Goal: Use online tool/utility: Utilize a website feature to perform a specific function

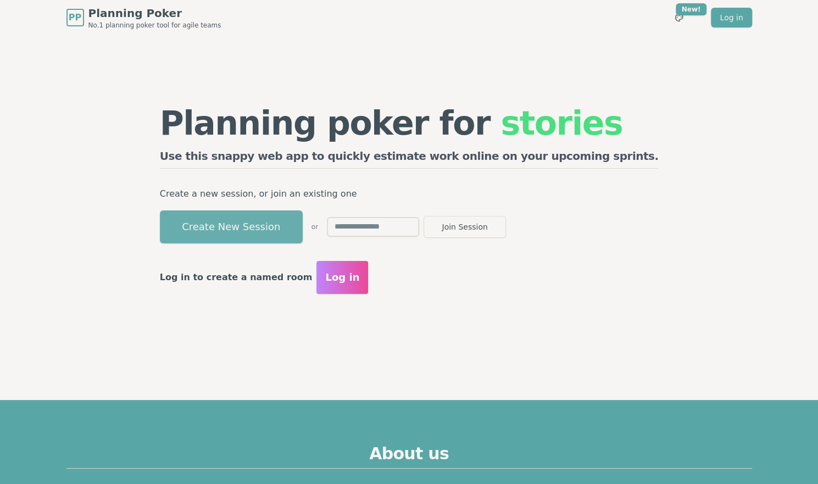
click at [284, 232] on button "Create New Session" at bounding box center [231, 226] width 143 height 33
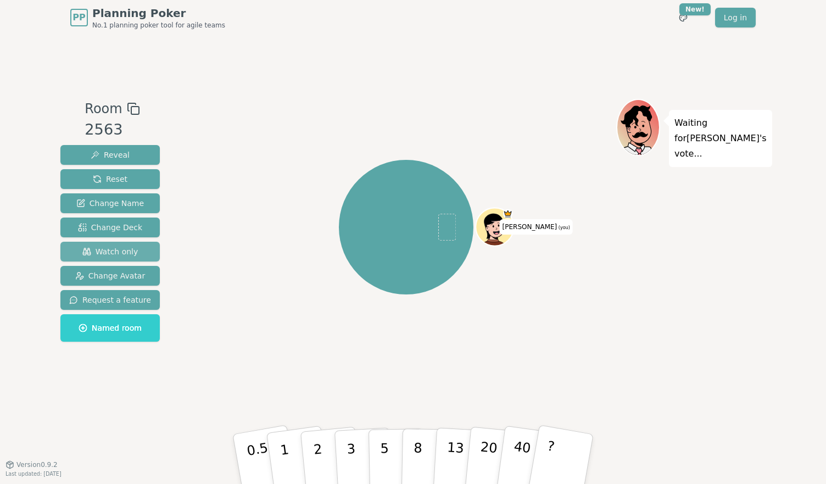
click at [130, 249] on span "Watch only" at bounding box center [110, 251] width 56 height 11
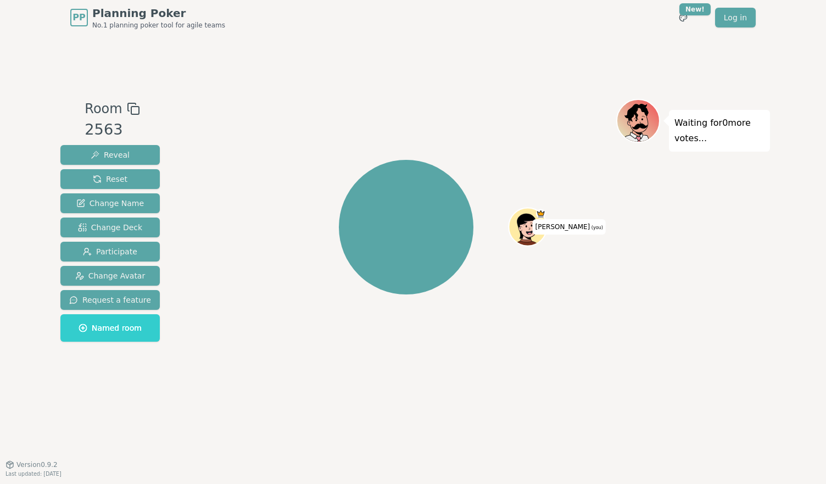
click at [132, 107] on rect at bounding box center [135, 111] width 8 height 8
click at [121, 275] on span "Change Avatar" at bounding box center [110, 275] width 70 height 11
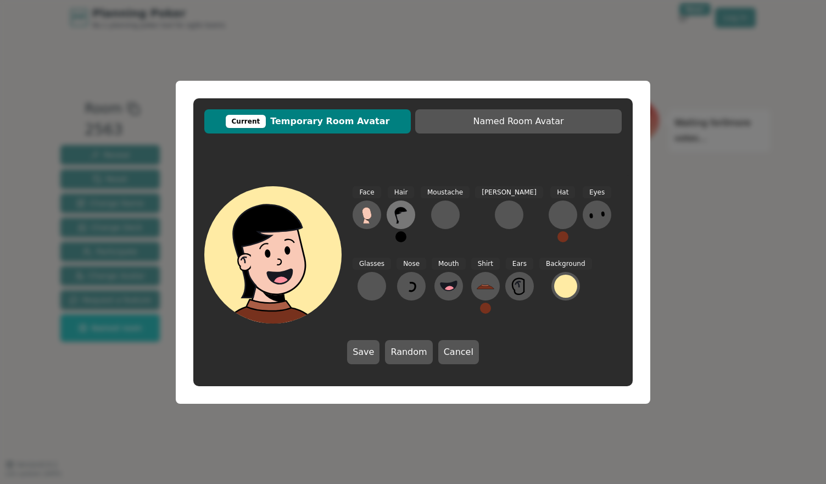
click at [405, 216] on icon at bounding box center [401, 215] width 18 height 18
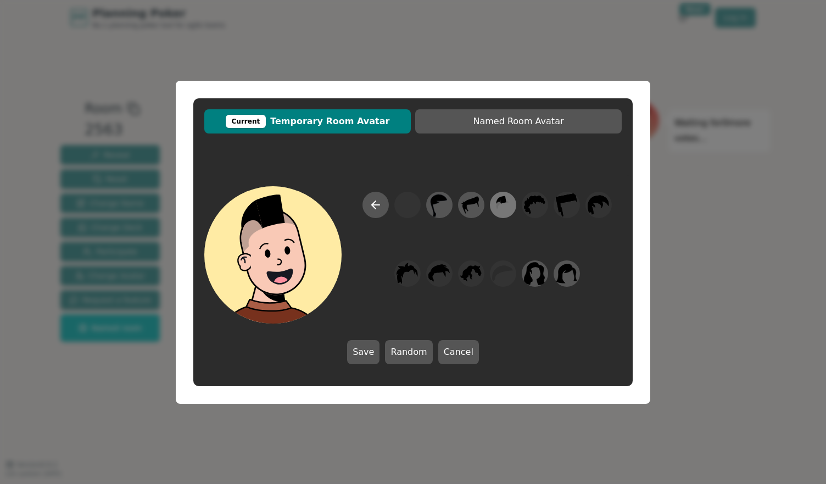
click at [501, 207] on icon at bounding box center [502, 204] width 21 height 25
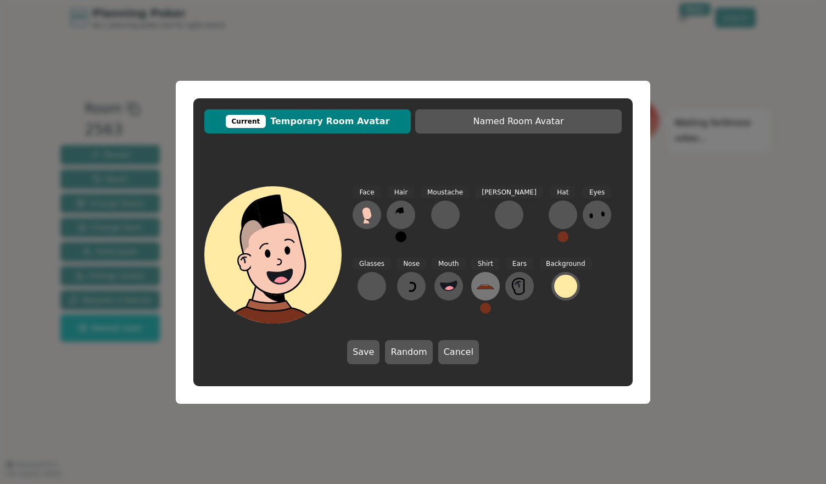
click at [477, 283] on icon at bounding box center [486, 287] width 18 height 18
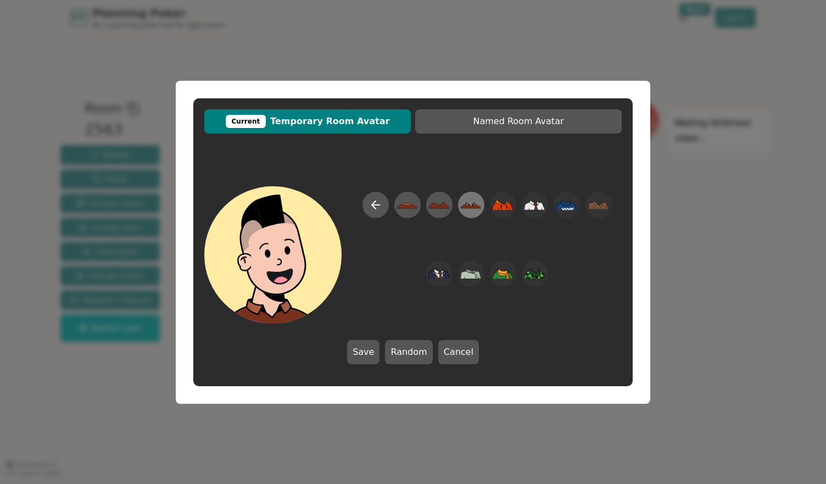
click at [473, 205] on icon at bounding box center [471, 206] width 21 height 4
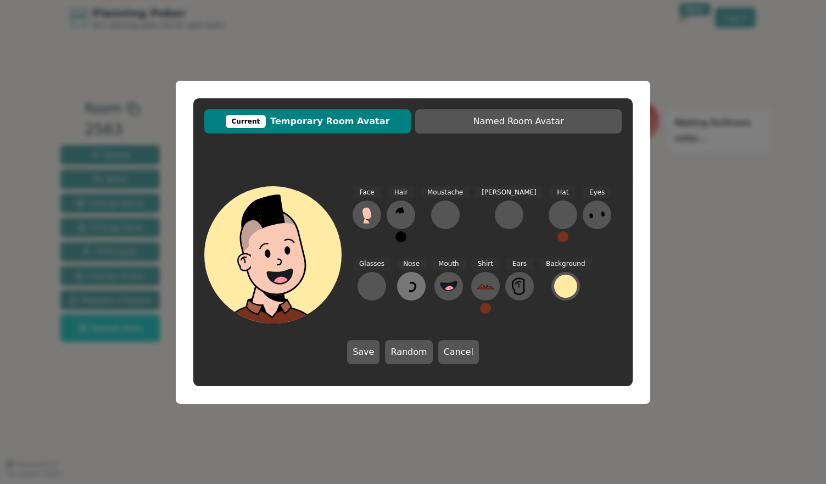
click at [403, 286] on icon at bounding box center [412, 287] width 18 height 18
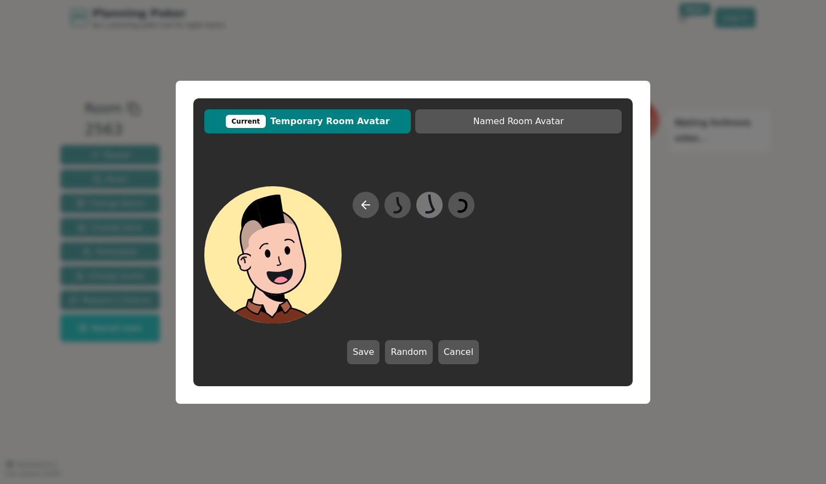
click at [427, 198] on icon at bounding box center [429, 204] width 21 height 25
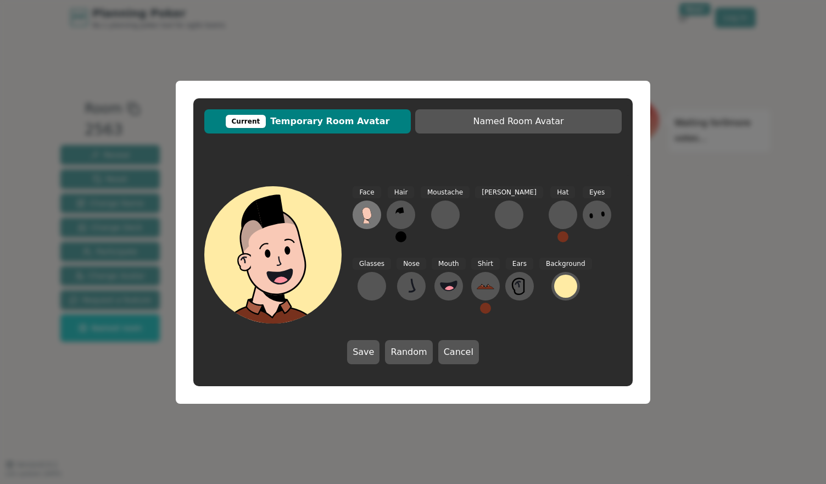
click at [368, 217] on icon at bounding box center [366, 213] width 9 height 12
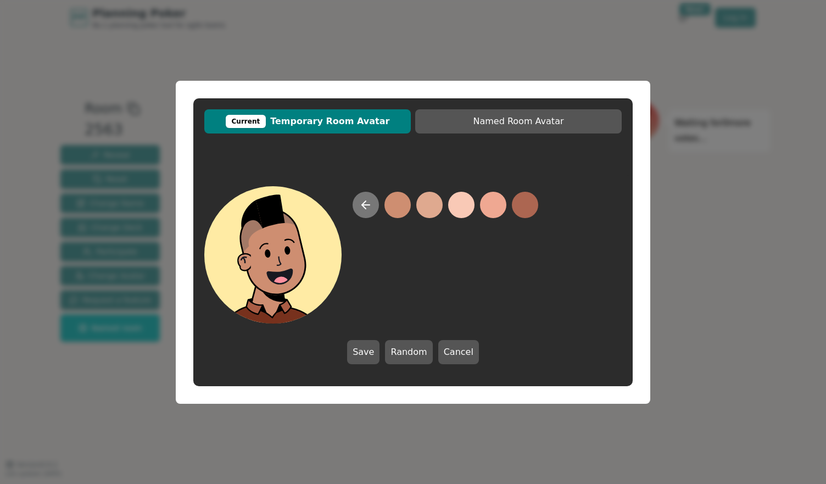
click at [356, 207] on button at bounding box center [366, 205] width 26 height 26
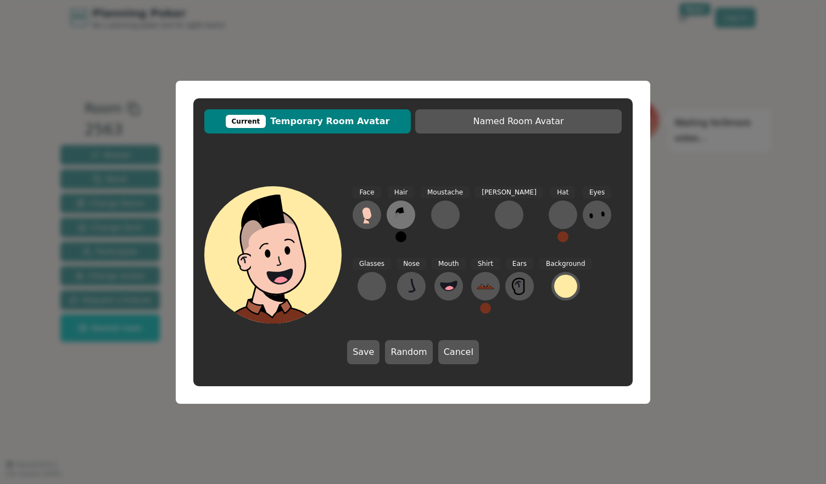
click at [397, 218] on icon at bounding box center [401, 215] width 18 height 18
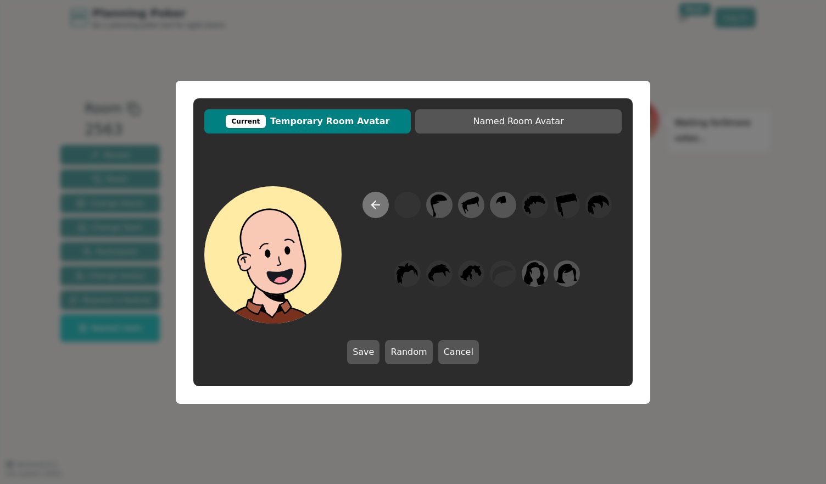
click at [377, 205] on icon at bounding box center [376, 205] width 8 height 0
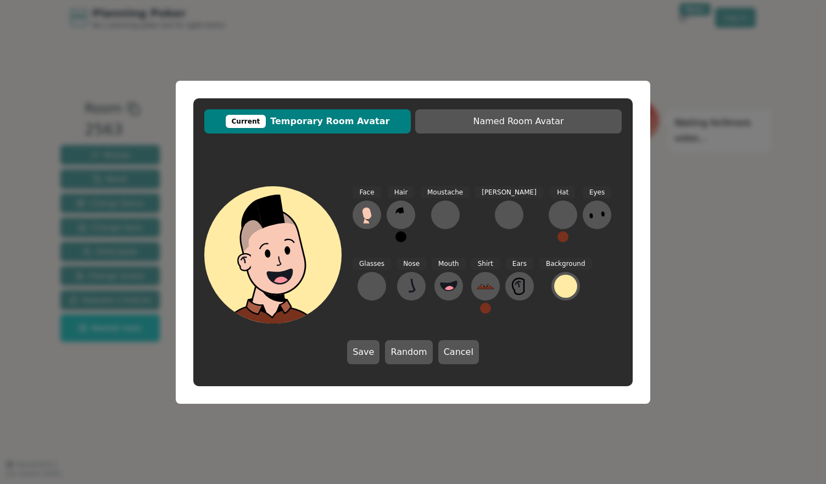
click at [399, 239] on button at bounding box center [401, 236] width 11 height 11
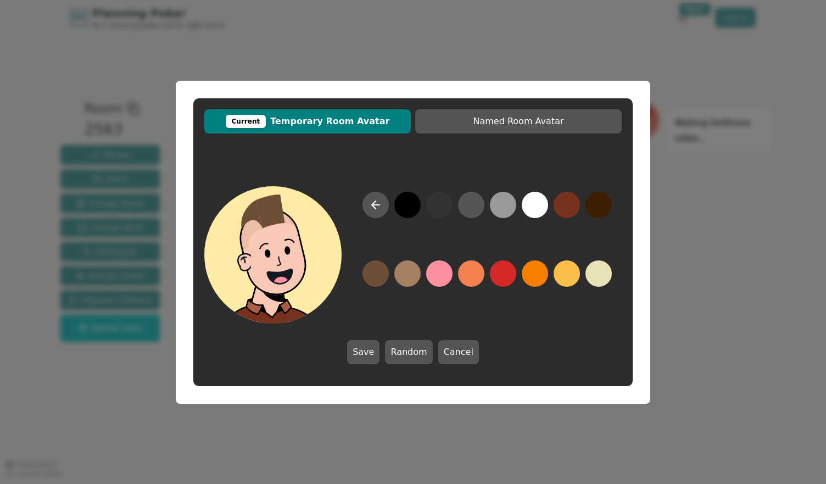
click at [369, 275] on button at bounding box center [376, 273] width 26 height 26
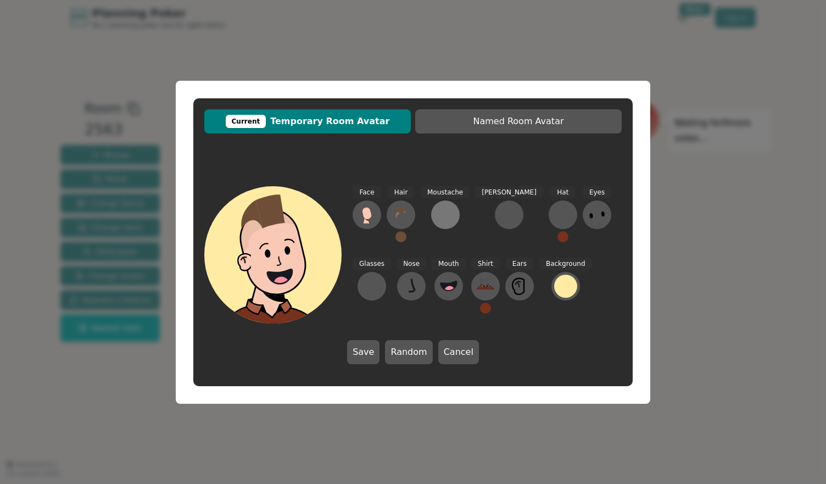
click at [442, 224] on button at bounding box center [445, 215] width 29 height 29
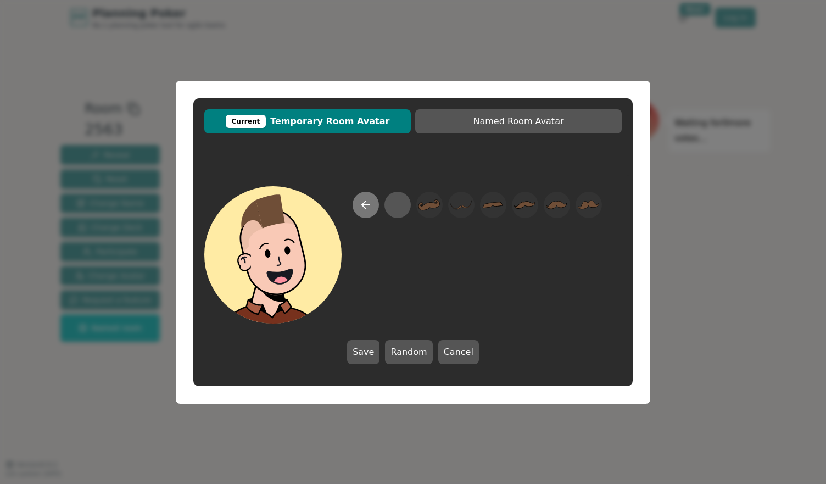
click at [363, 209] on icon at bounding box center [365, 204] width 13 height 13
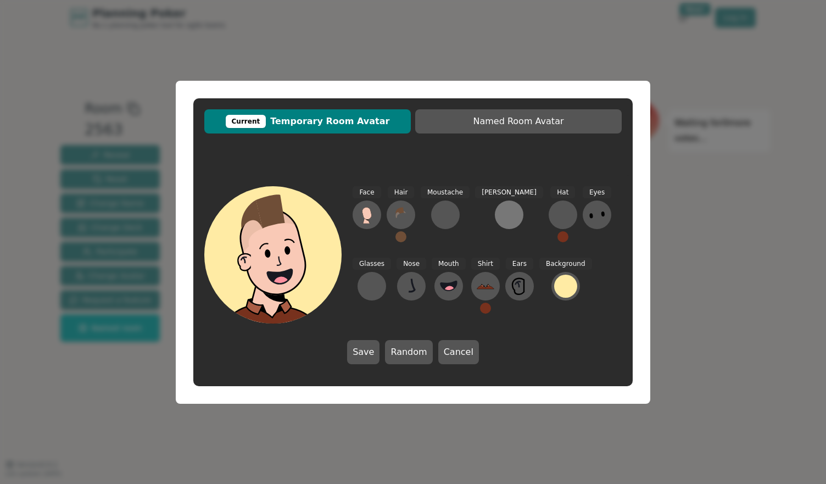
click at [495, 225] on button at bounding box center [509, 215] width 29 height 29
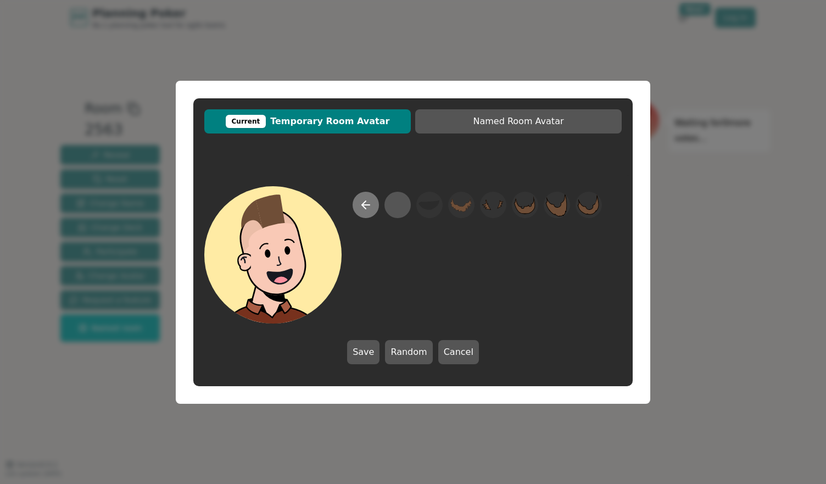
click at [373, 209] on button at bounding box center [366, 205] width 26 height 26
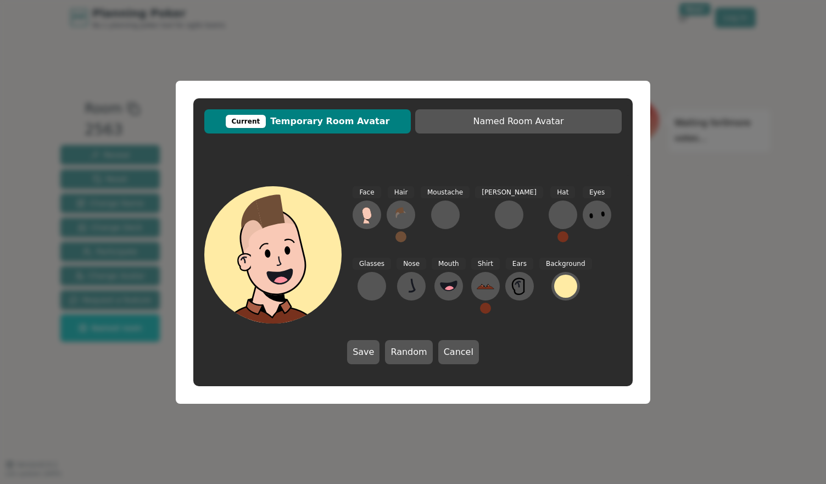
click at [570, 215] on div "Face Hair Moustache [PERSON_NAME] Hat Eyes Glasses Nose Mouth Shirt Ears Backgr…" at bounding box center [487, 254] width 269 height 137
click at [589, 215] on icon at bounding box center [598, 215] width 18 height 18
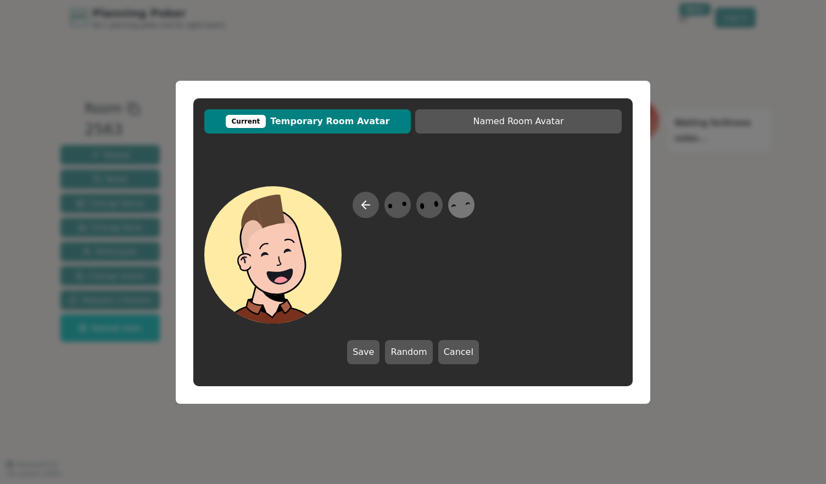
click at [465, 206] on icon at bounding box center [461, 204] width 21 height 25
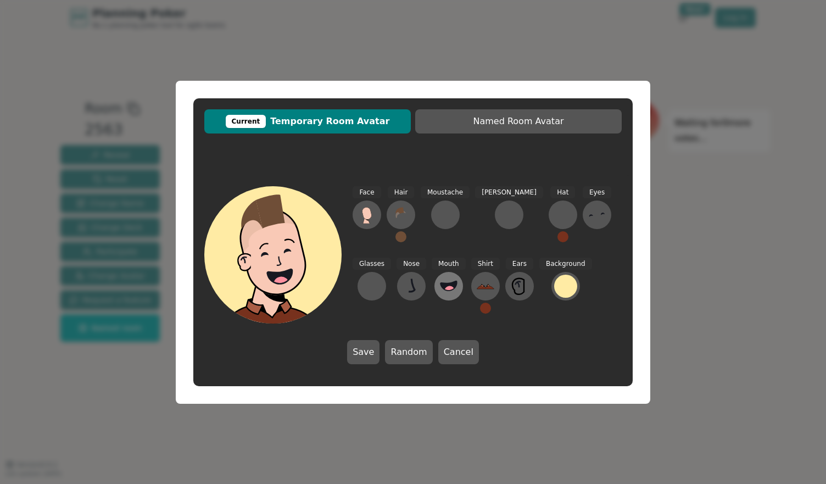
click at [435, 297] on button at bounding box center [449, 286] width 29 height 29
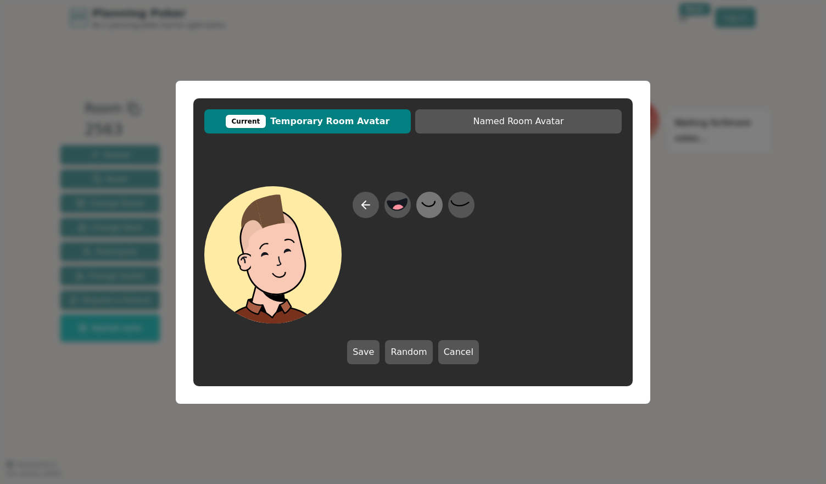
click at [431, 211] on icon at bounding box center [429, 204] width 21 height 25
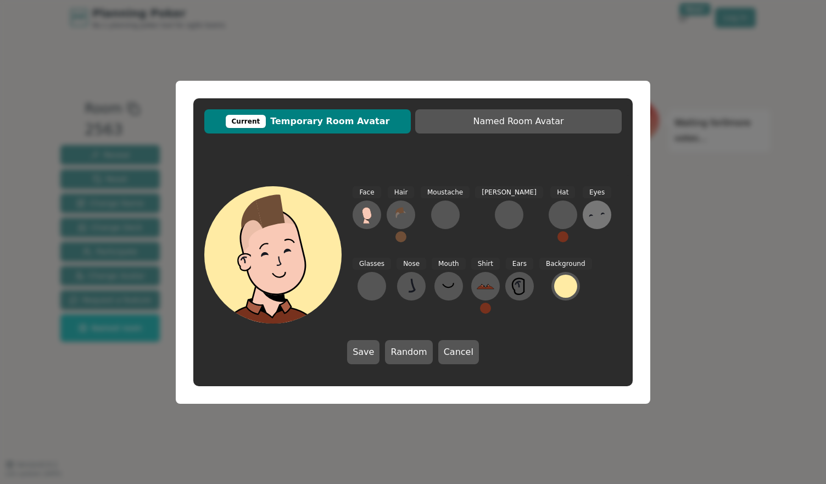
click at [589, 218] on icon at bounding box center [598, 215] width 18 height 18
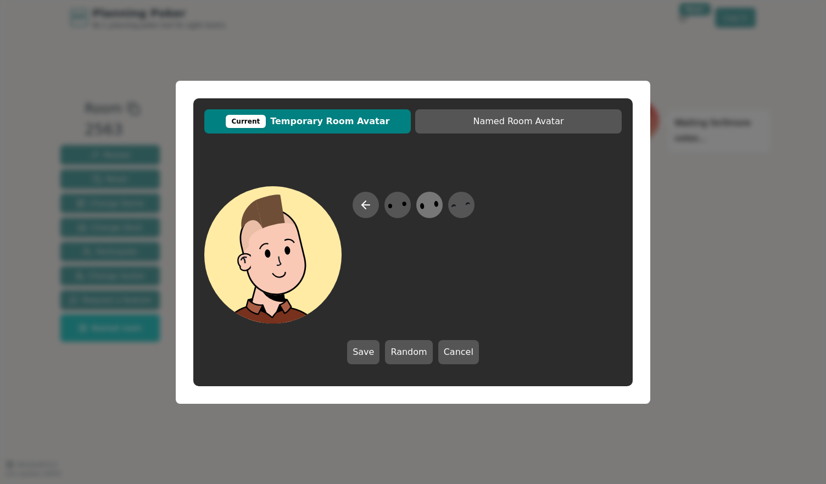
click at [429, 205] on icon at bounding box center [429, 204] width 21 height 25
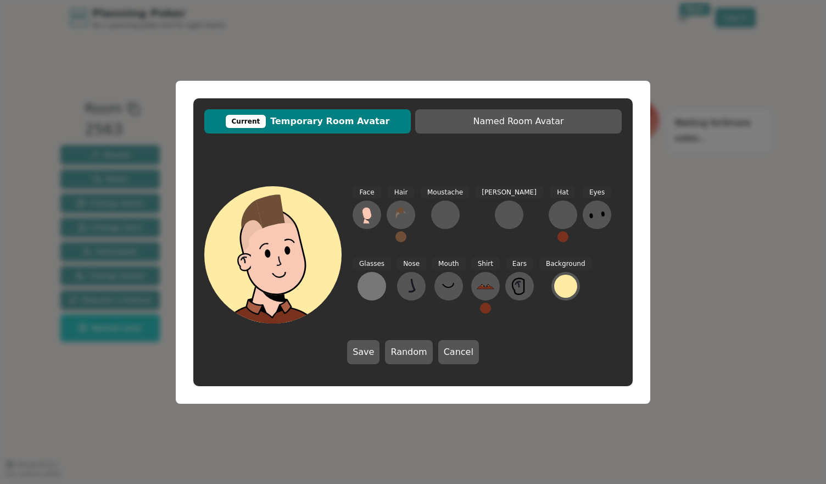
click at [381, 278] on div at bounding box center [372, 287] width 18 height 18
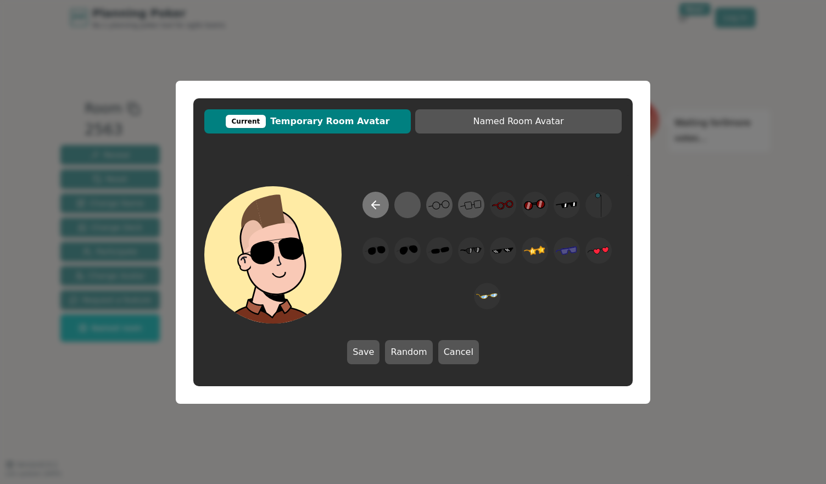
click at [371, 209] on icon at bounding box center [375, 204] width 13 height 13
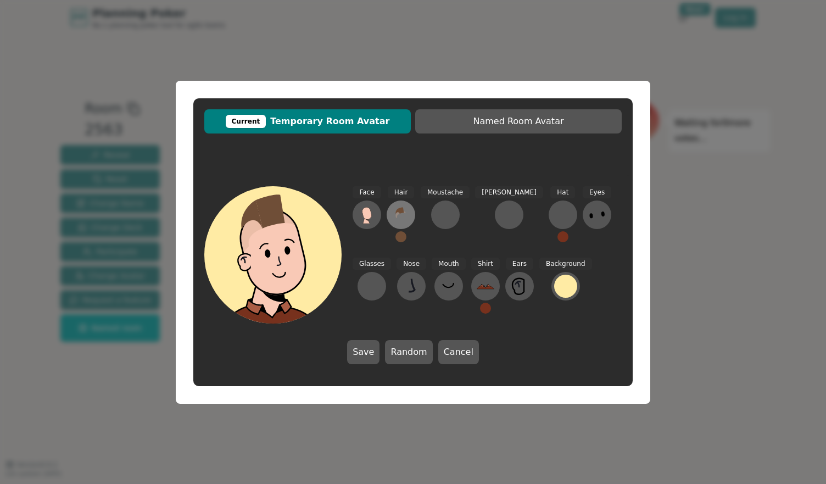
click at [399, 218] on icon at bounding box center [401, 215] width 18 height 18
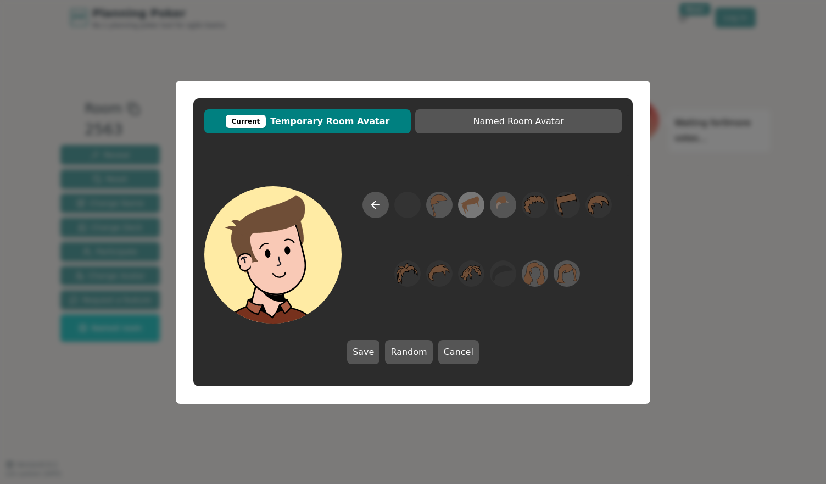
click at [480, 207] on icon at bounding box center [470, 204] width 21 height 25
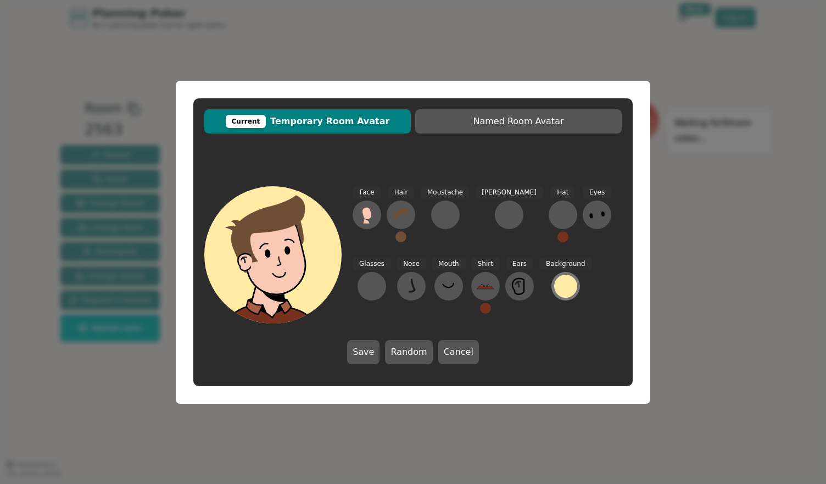
click at [554, 296] on div at bounding box center [565, 286] width 23 height 23
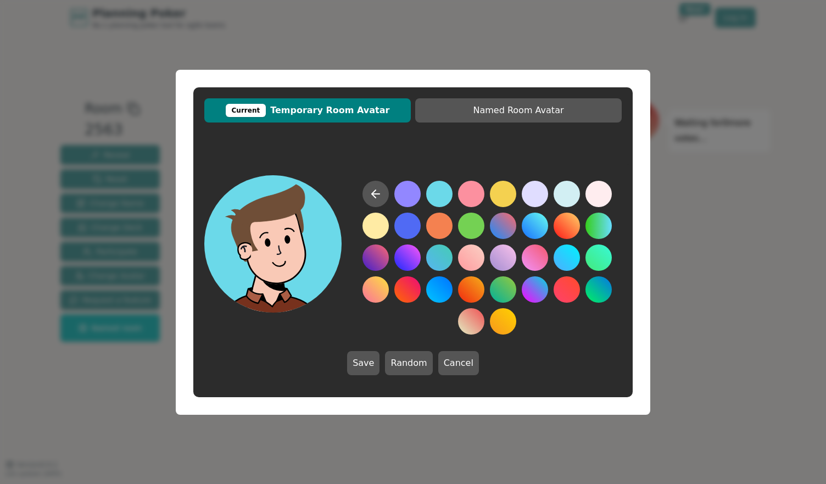
click at [443, 188] on button at bounding box center [439, 194] width 26 height 26
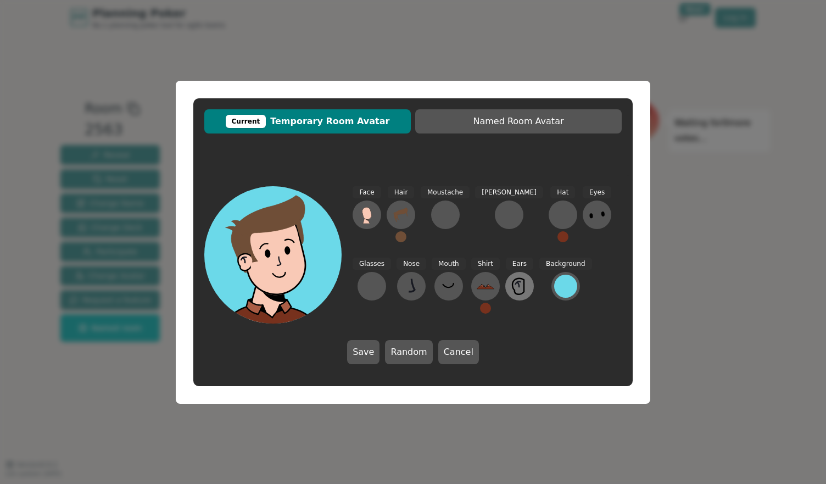
click at [506, 295] on button at bounding box center [520, 286] width 29 height 29
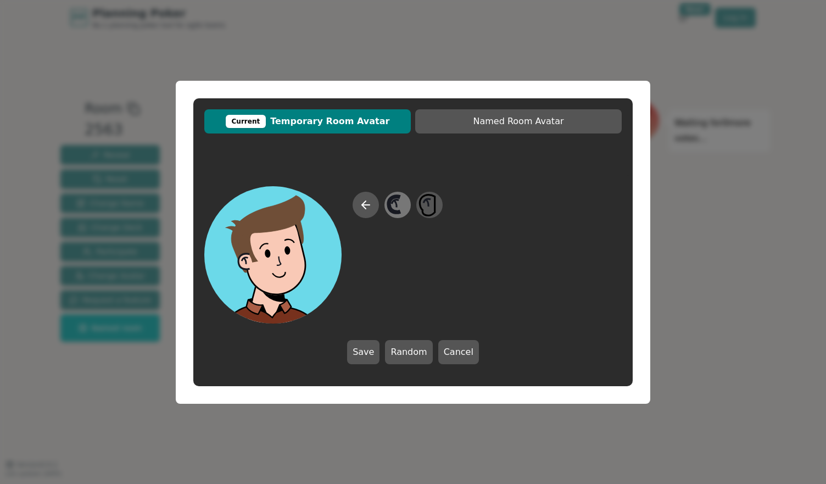
click at [396, 201] on icon at bounding box center [396, 203] width 3 height 7
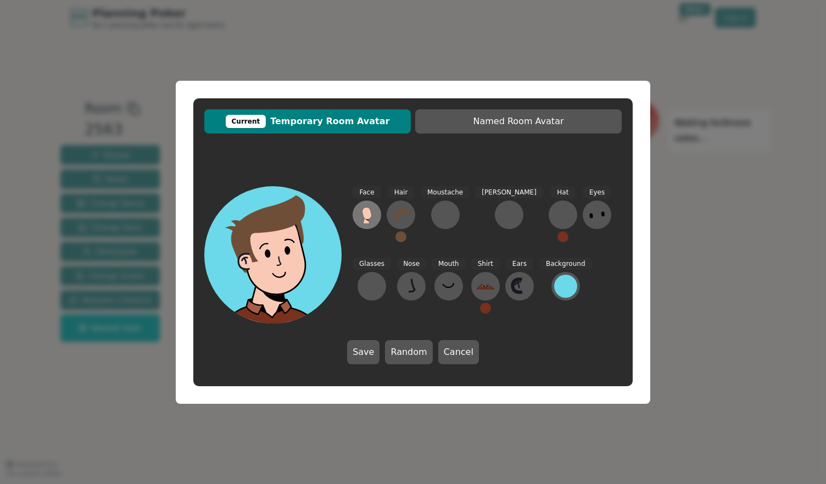
click at [366, 218] on icon at bounding box center [366, 213] width 9 height 12
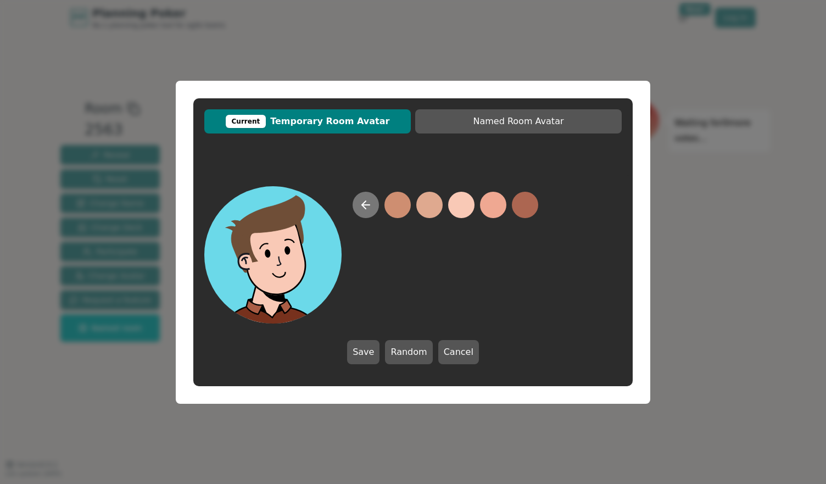
click at [364, 197] on button at bounding box center [366, 205] width 26 height 26
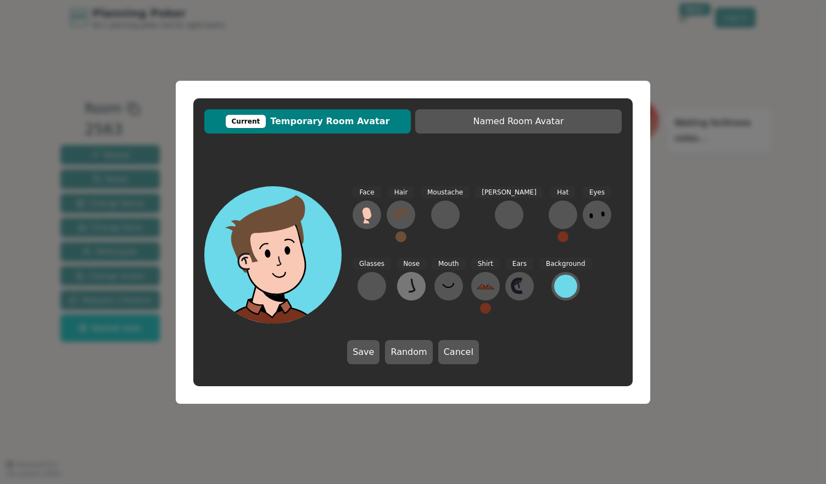
click at [403, 290] on icon at bounding box center [412, 287] width 18 height 18
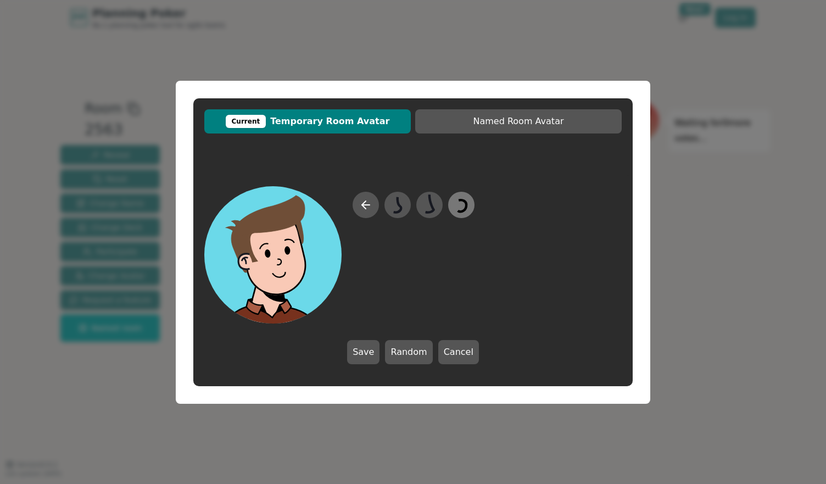
click at [460, 204] on icon at bounding box center [461, 204] width 21 height 25
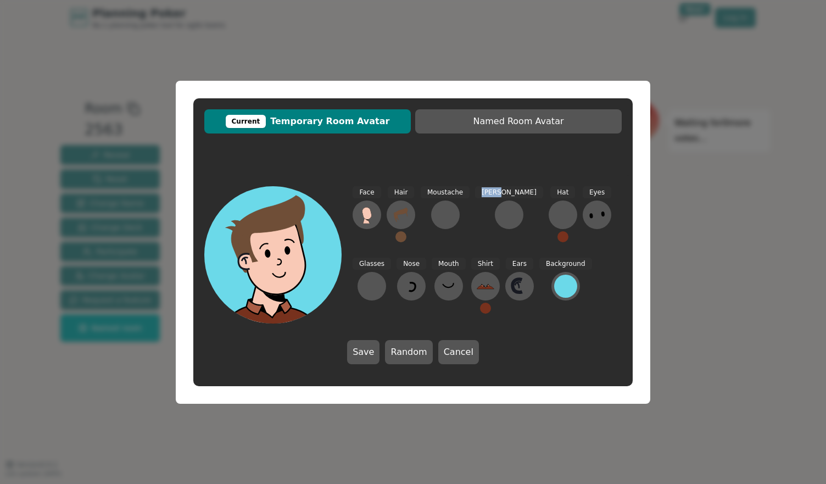
click at [460, 204] on div "Moustache" at bounding box center [445, 219] width 49 height 66
click at [369, 351] on button "Save" at bounding box center [363, 352] width 32 height 24
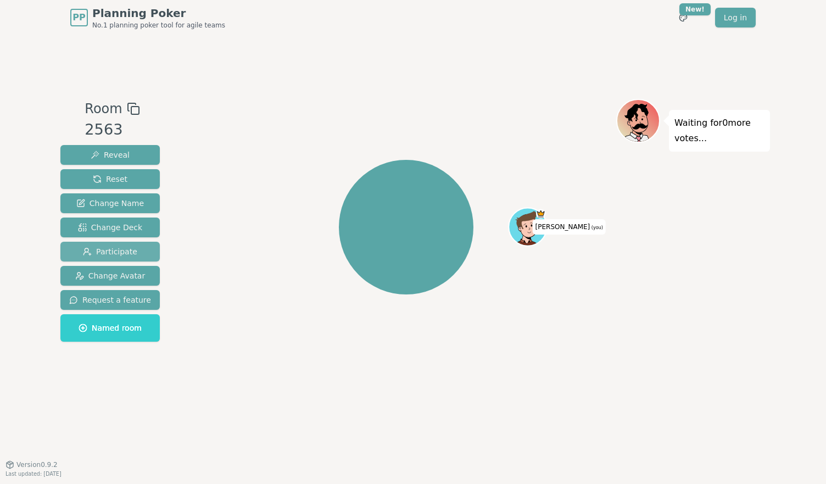
click at [134, 252] on button "Participate" at bounding box center [109, 252] width 99 height 20
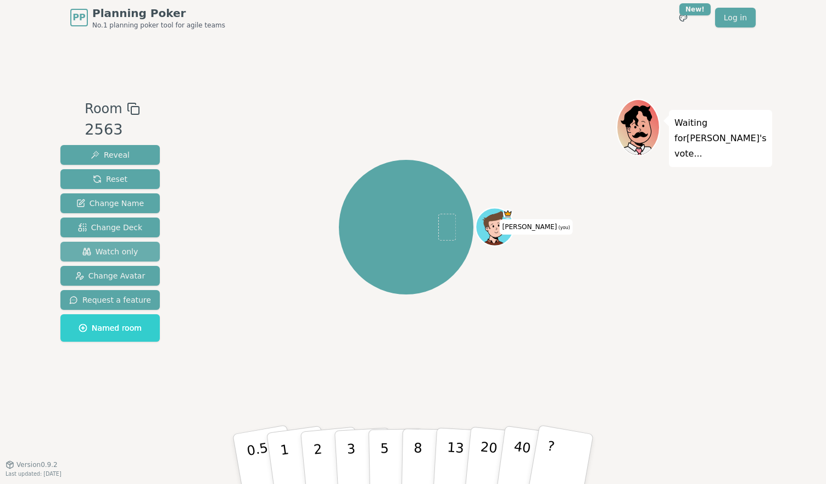
click at [134, 252] on button "Watch only" at bounding box center [109, 252] width 99 height 20
